Goal: Information Seeking & Learning: Learn about a topic

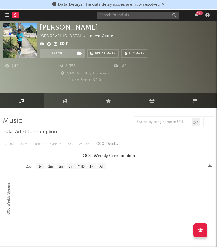
select select "1w"
click at [136, 13] on input "text" at bounding box center [138, 15] width 82 height 7
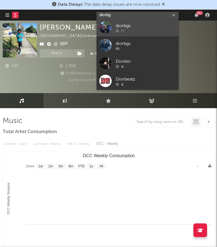
type input "diorbg"
click at [142, 24] on div "diorbgs" at bounding box center [146, 26] width 60 height 7
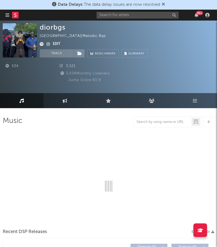
select select "1w"
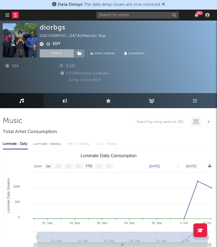
click at [59, 54] on button "Track" at bounding box center [57, 53] width 34 height 8
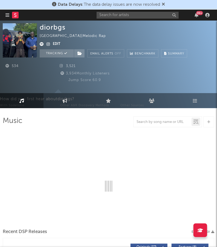
select select "1w"
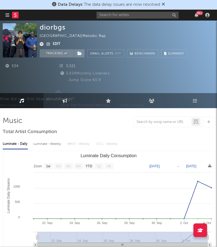
click at [7, 15] on icon "button" at bounding box center [7, 15] width 4 height 4
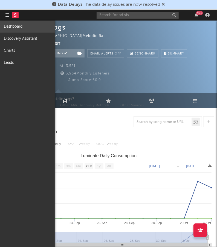
click at [19, 29] on link "Dashboard" at bounding box center [27, 27] width 55 height 12
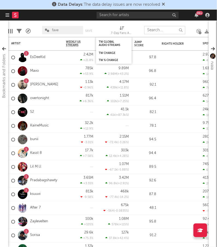
click at [156, 29] on input "text" at bounding box center [164, 30] width 41 height 8
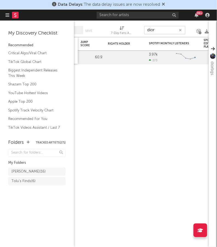
type input "dior"
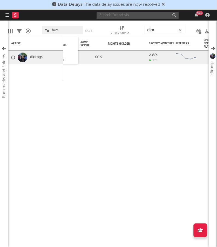
click at [103, 16] on input "text" at bounding box center [138, 15] width 82 height 7
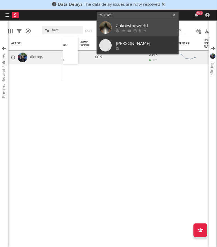
type input "zukovst"
click at [151, 28] on div "Zukovstheworld" at bounding box center [146, 26] width 60 height 7
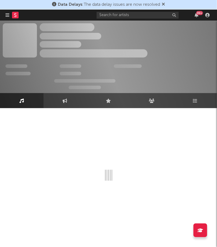
select select "1w"
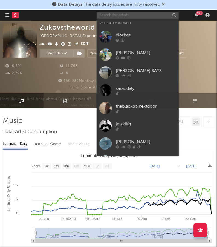
click at [113, 16] on input "text" at bounding box center [138, 15] width 82 height 7
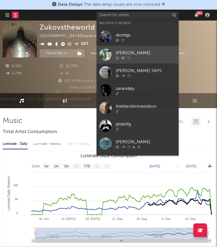
click at [139, 52] on div "[PERSON_NAME]" at bounding box center [146, 53] width 60 height 7
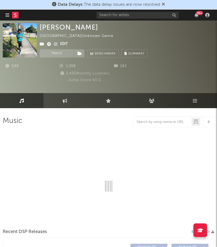
select select "1w"
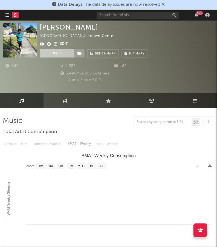
click at [56, 50] on button "Track" at bounding box center [57, 53] width 34 height 8
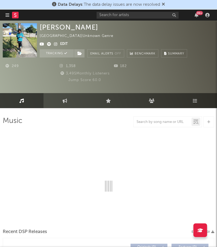
select select "1w"
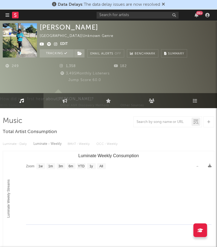
click at [15, 16] on rect at bounding box center [15, 15] width 7 height 7
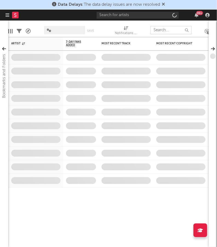
click at [168, 27] on input "text" at bounding box center [171, 30] width 41 height 8
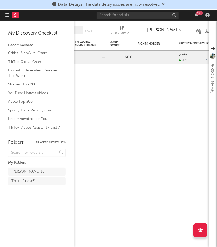
type input "[PERSON_NAME]"
